Goal: Task Accomplishment & Management: Manage account settings

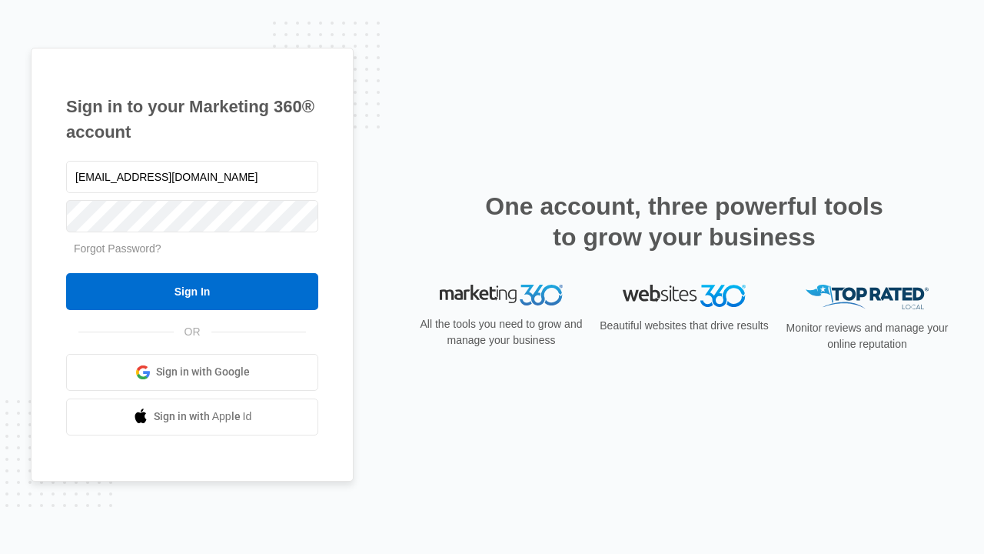
type input "[EMAIL_ADDRESS][DOMAIN_NAME]"
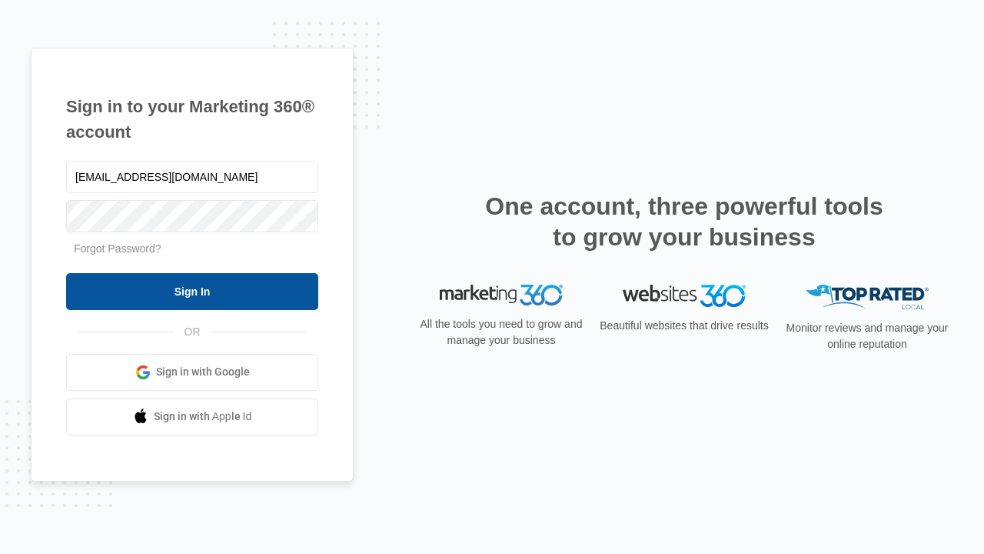
click at [192, 291] on input "Sign In" at bounding box center [192, 291] width 252 height 37
